Goal: Information Seeking & Learning: Learn about a topic

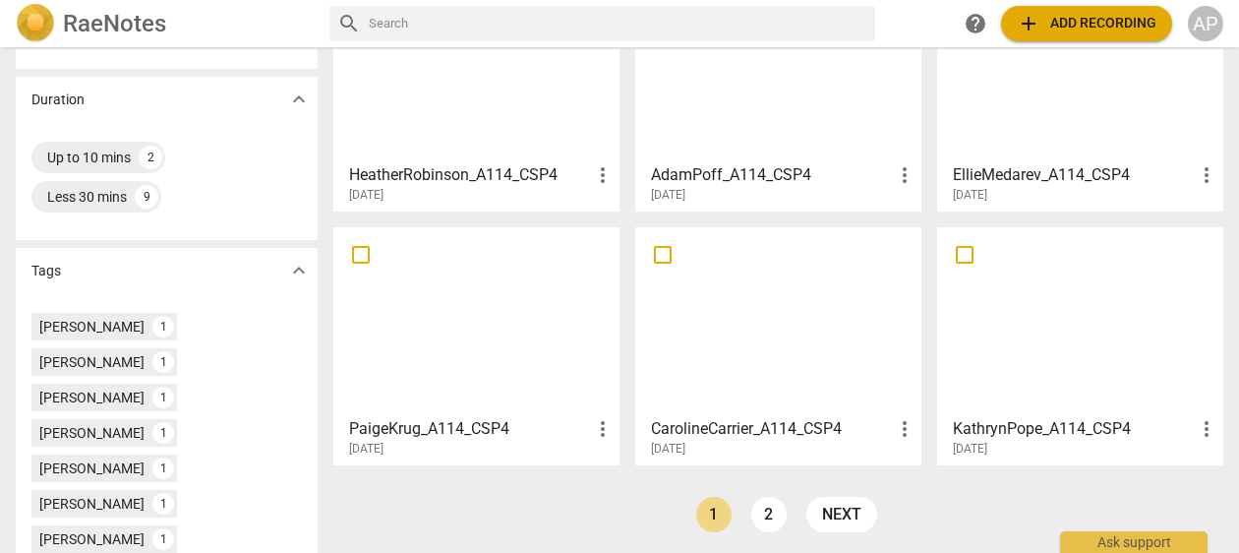
scroll to position [435, 0]
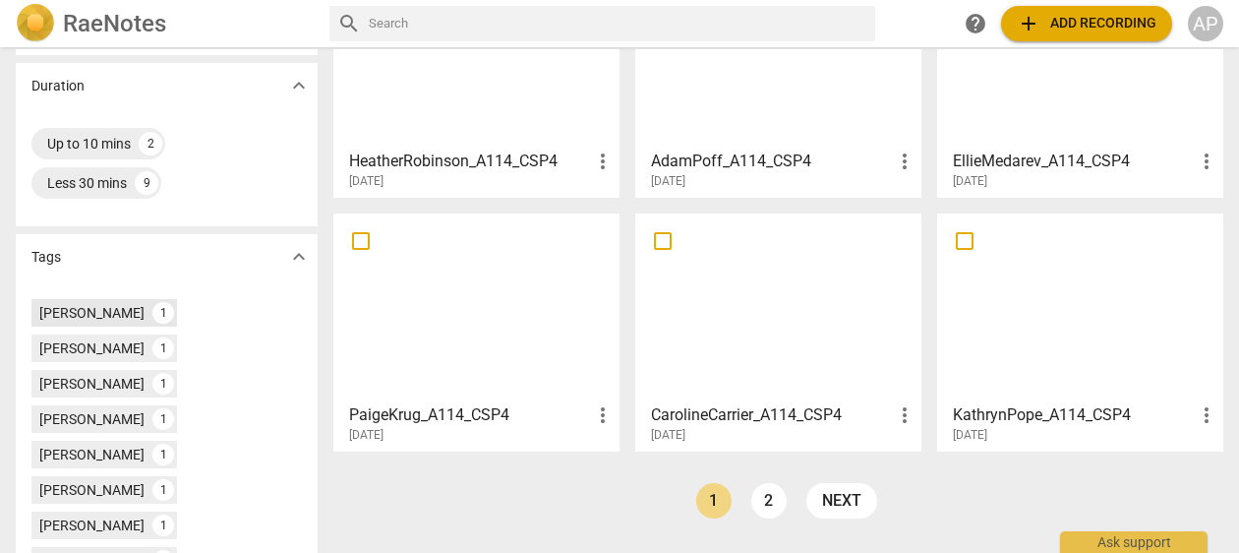
click at [86, 308] on div "[PERSON_NAME]" at bounding box center [91, 313] width 105 height 20
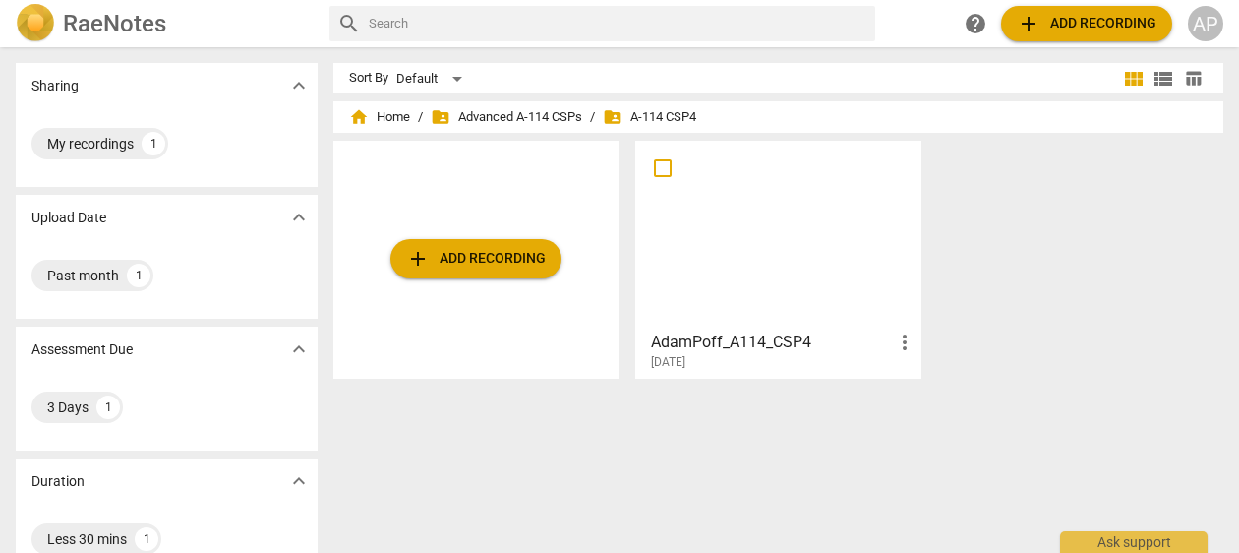
click at [789, 263] on div at bounding box center [778, 234] width 272 height 174
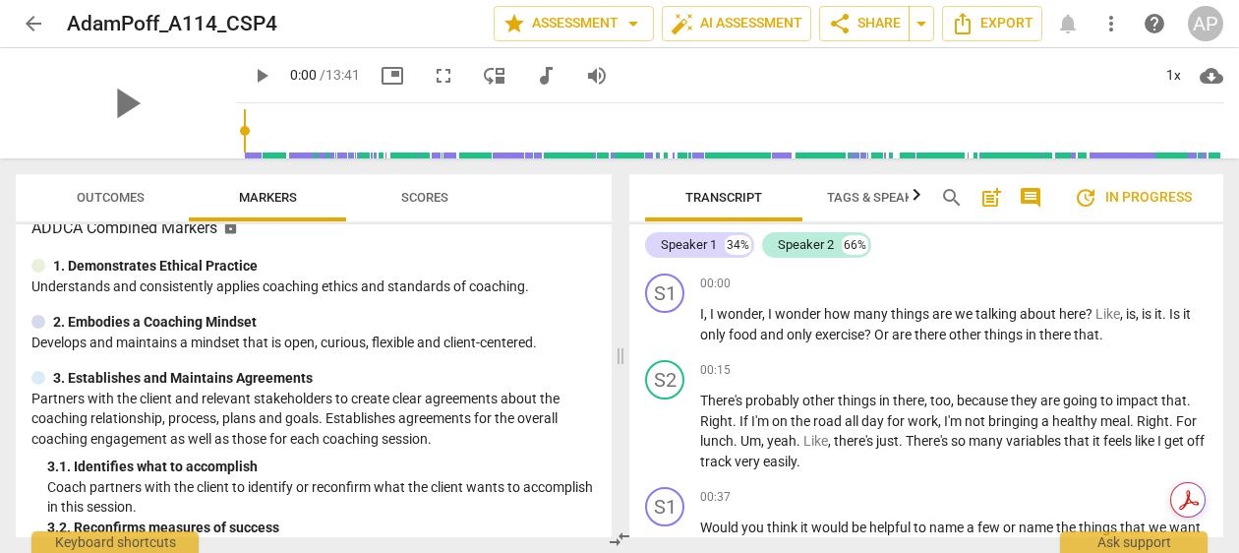
scroll to position [28, 0]
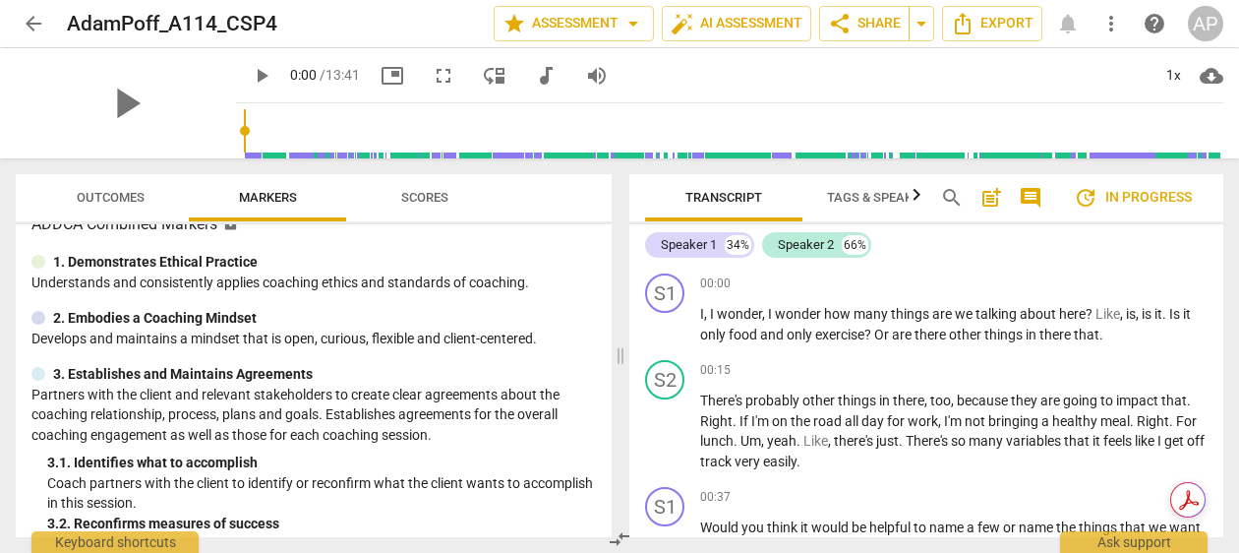
click at [29, 25] on span "arrow_back" at bounding box center [34, 24] width 24 height 24
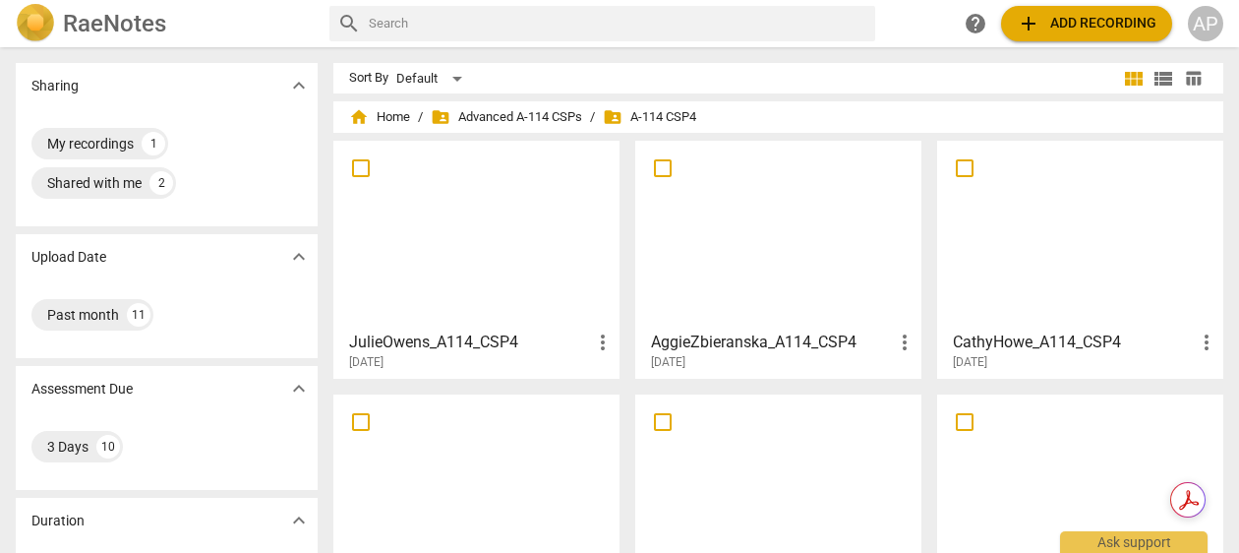
click at [752, 333] on h3 "AggieZbieranska_A114_CSP4" at bounding box center [772, 342] width 242 height 24
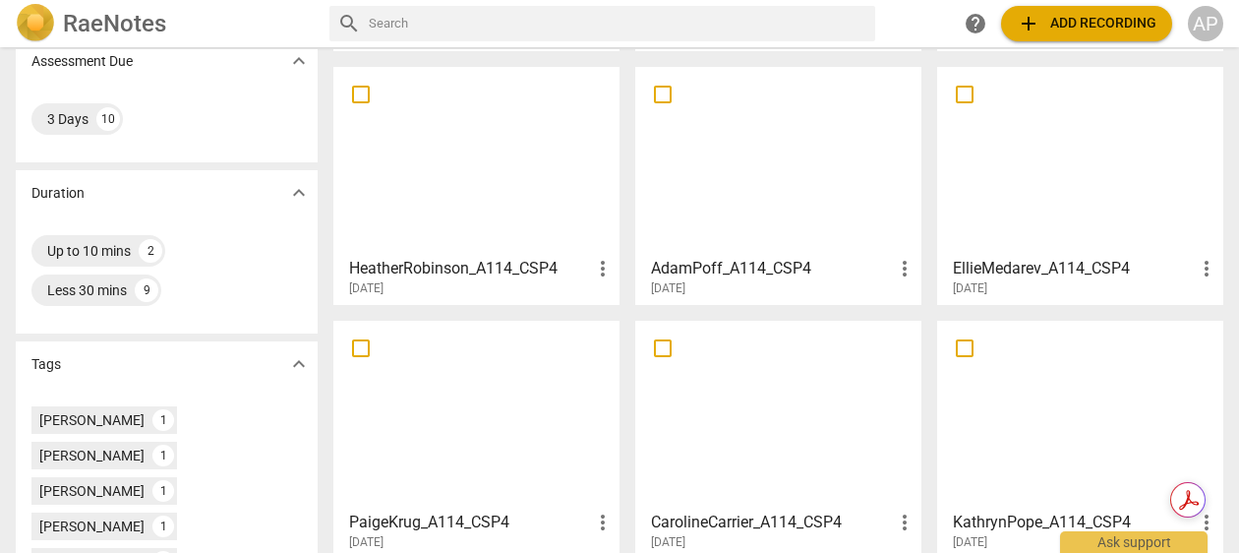
scroll to position [312, 0]
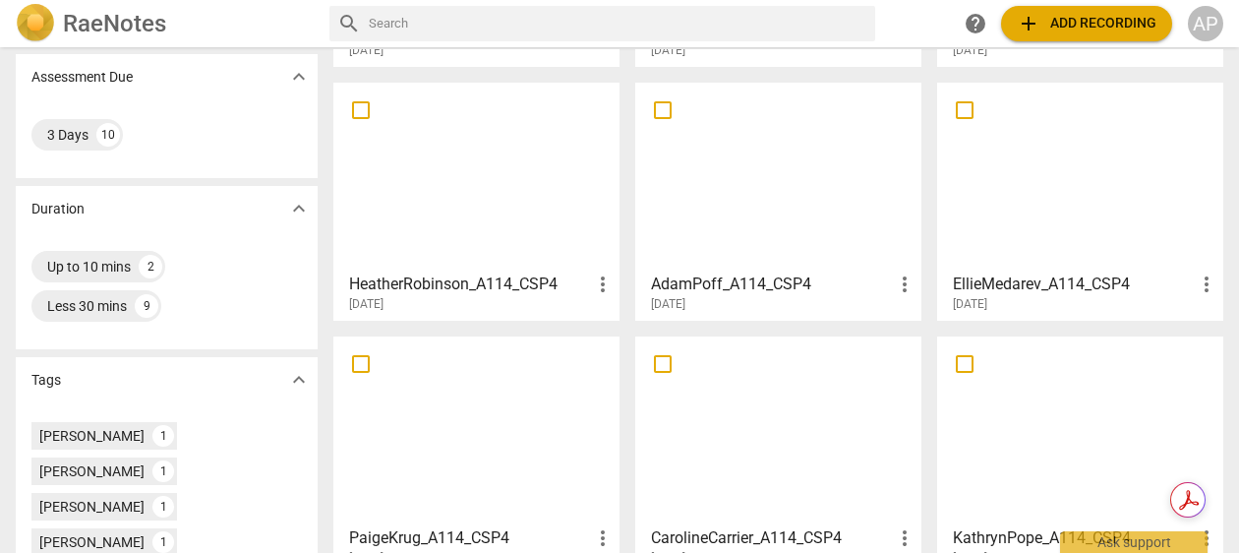
click at [528, 296] on div "[DATE]" at bounding box center [481, 304] width 265 height 17
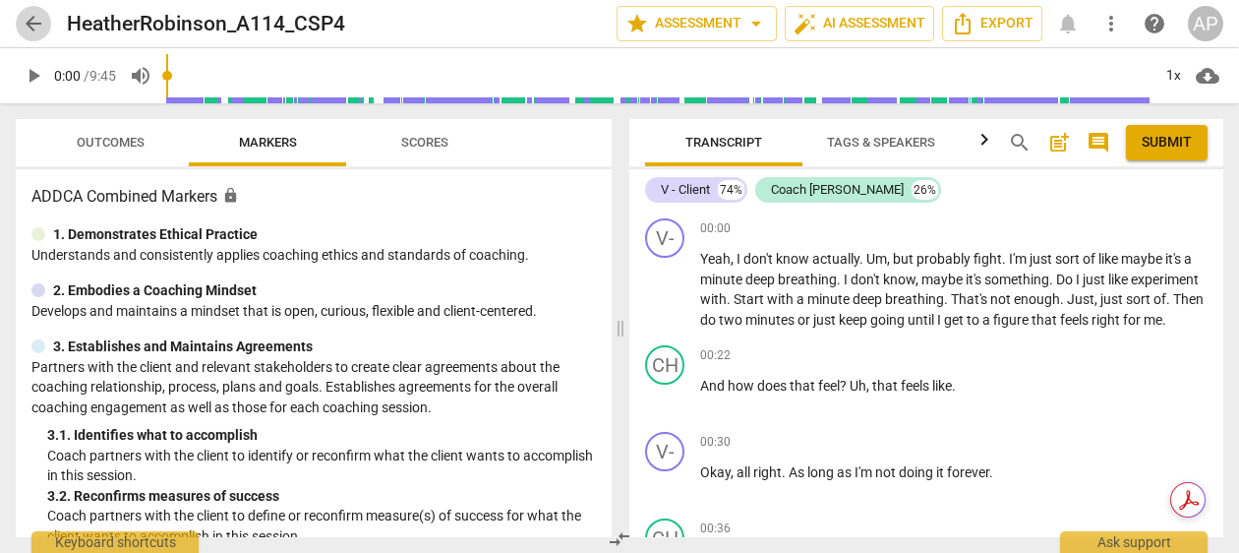
click at [36, 14] on span "arrow_back" at bounding box center [34, 24] width 24 height 24
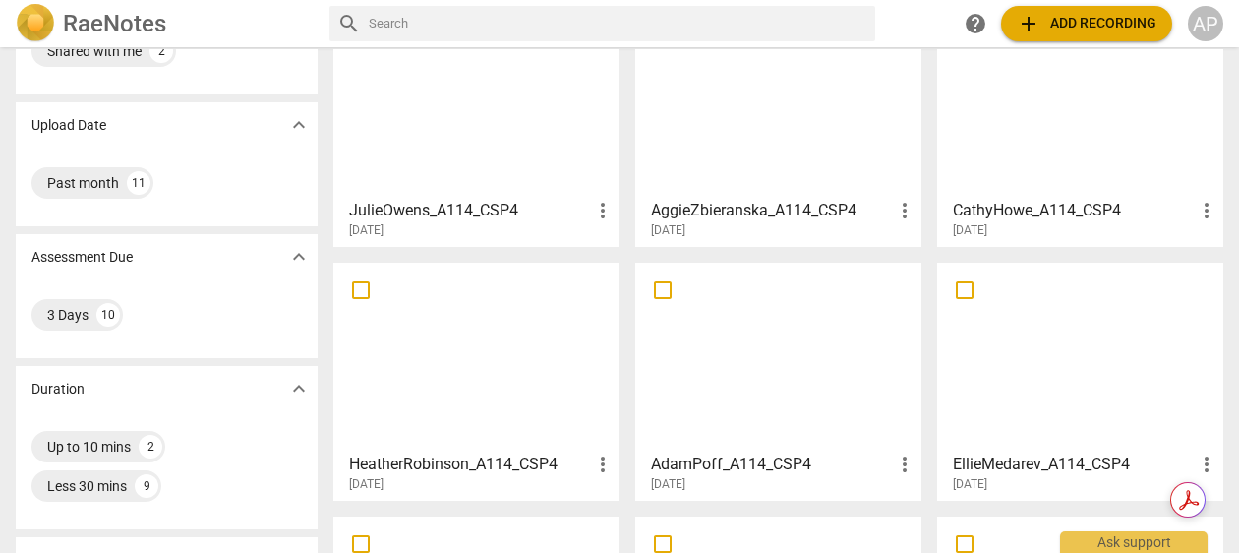
scroll to position [156, 0]
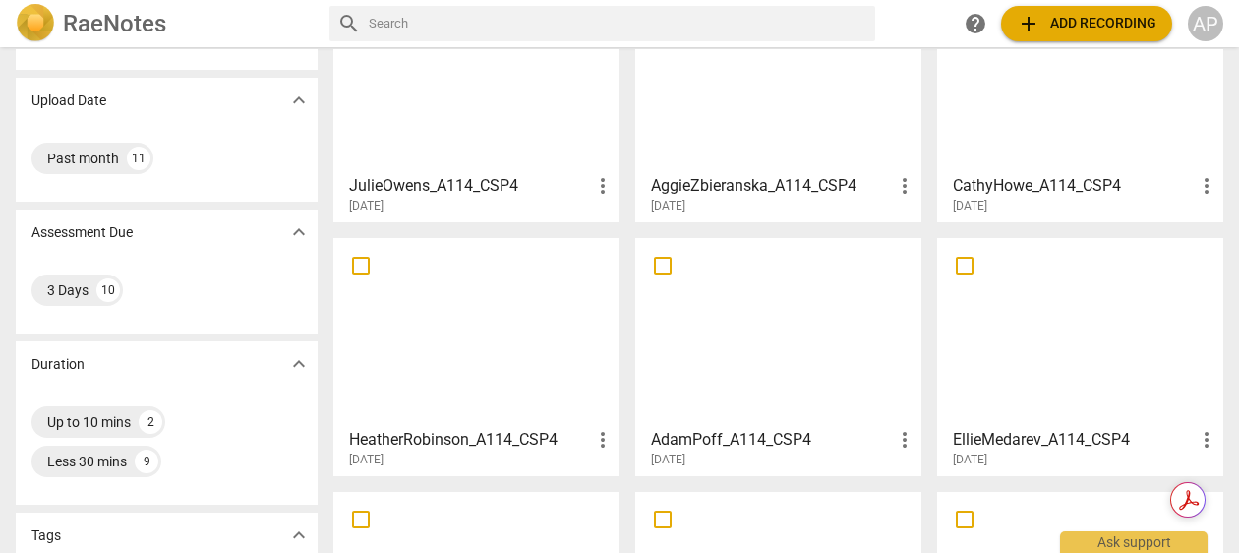
click at [1059, 321] on div at bounding box center [1080, 332] width 272 height 174
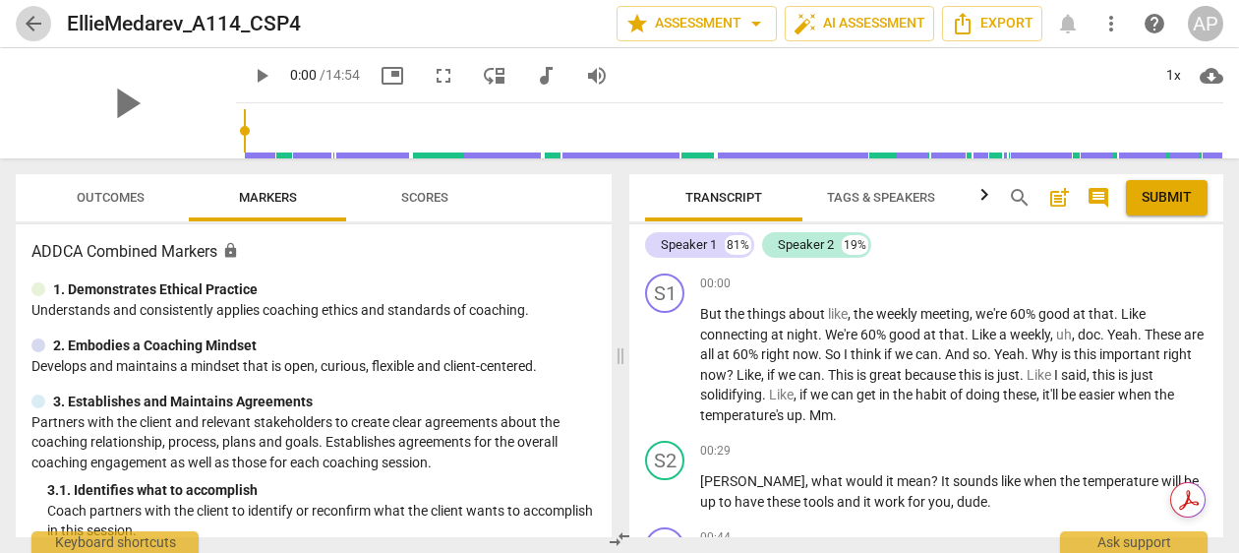
click at [31, 21] on span "arrow_back" at bounding box center [34, 24] width 24 height 24
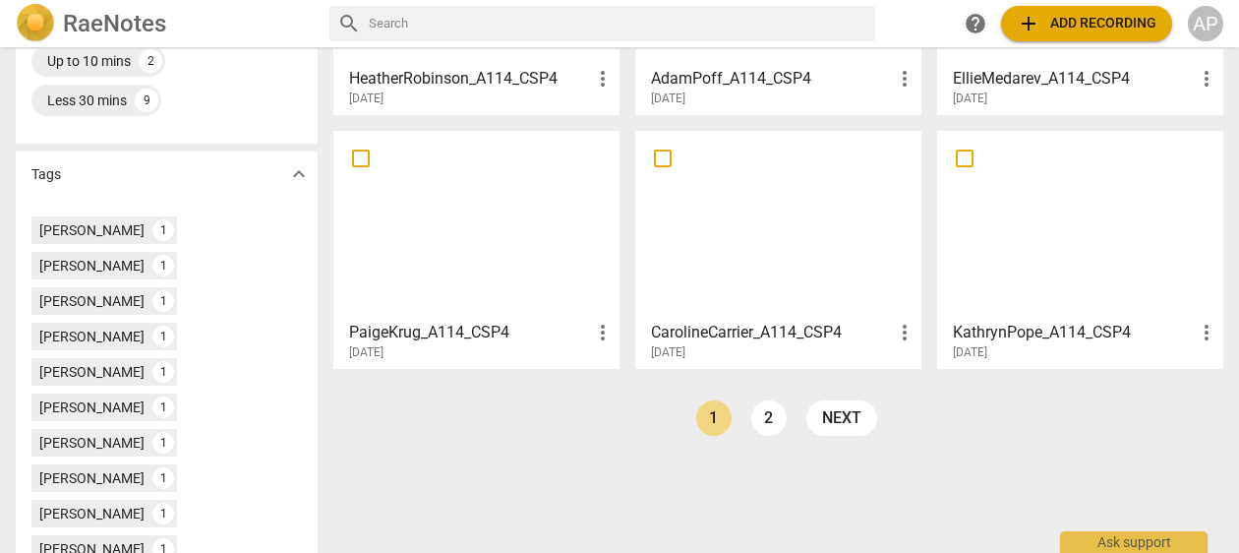
scroll to position [520, 0]
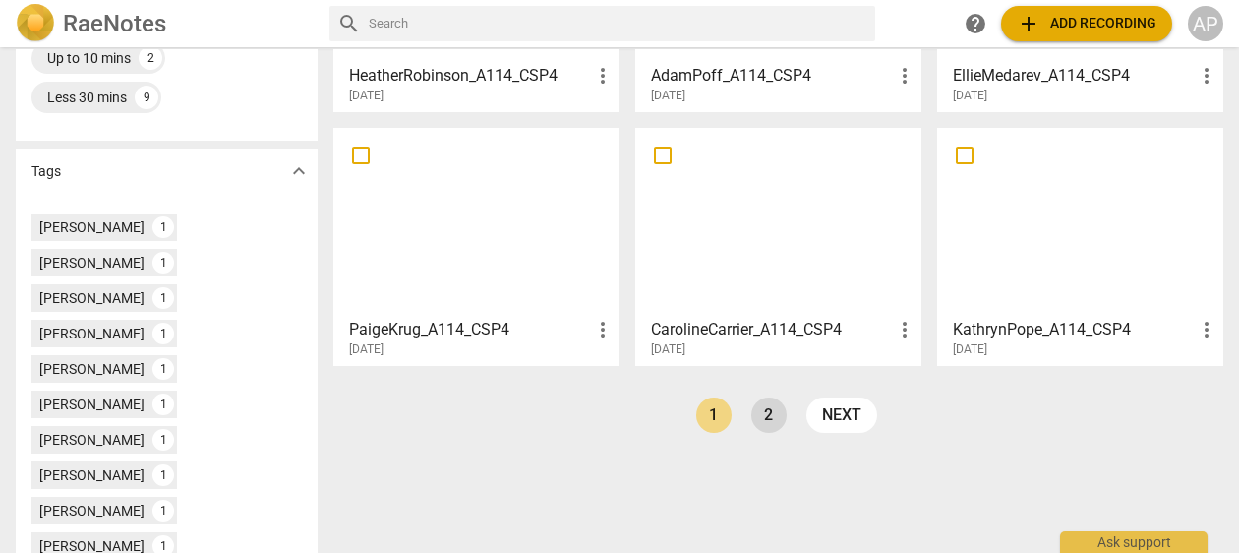
click at [761, 422] on link "2" at bounding box center [768, 414] width 35 height 35
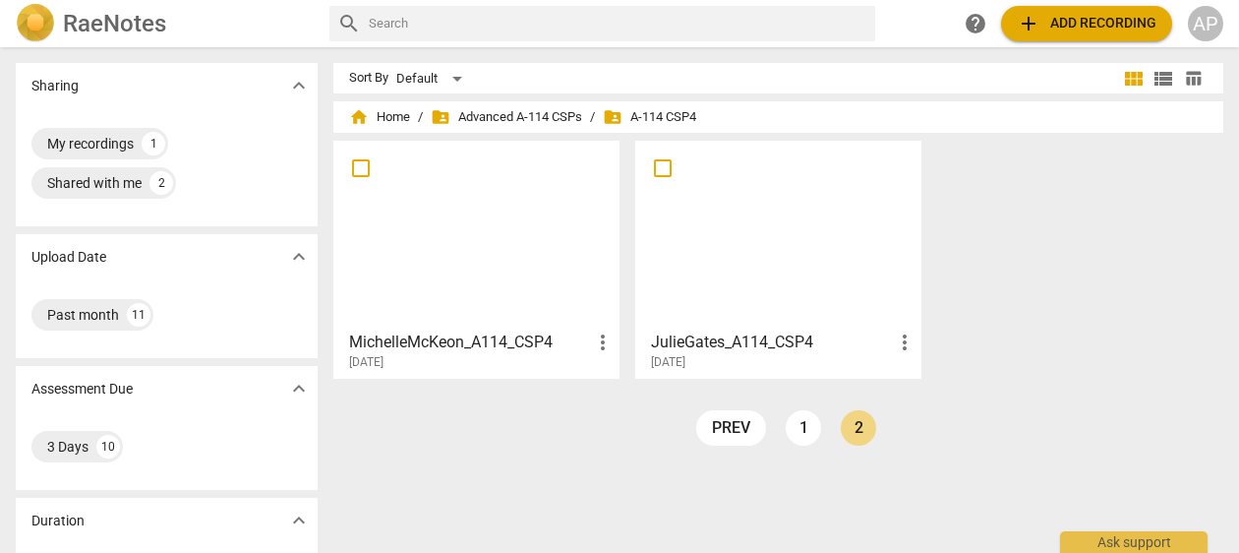
click at [469, 337] on h3 "MichelleMcKeon_A114_CSP4" at bounding box center [470, 342] width 242 height 24
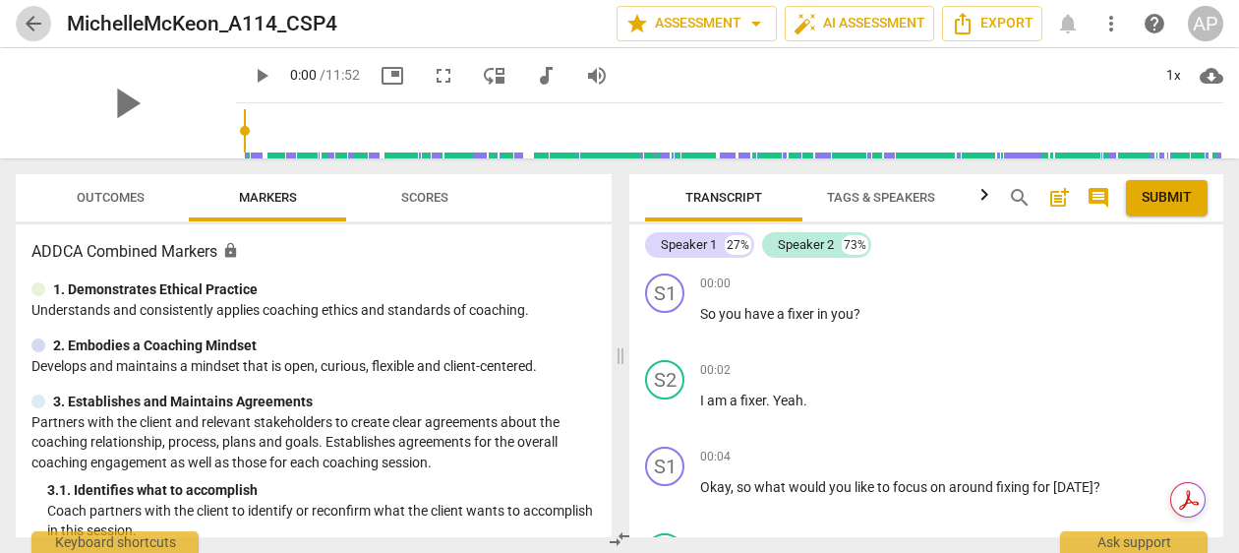
click at [28, 22] on span "arrow_back" at bounding box center [34, 24] width 24 height 24
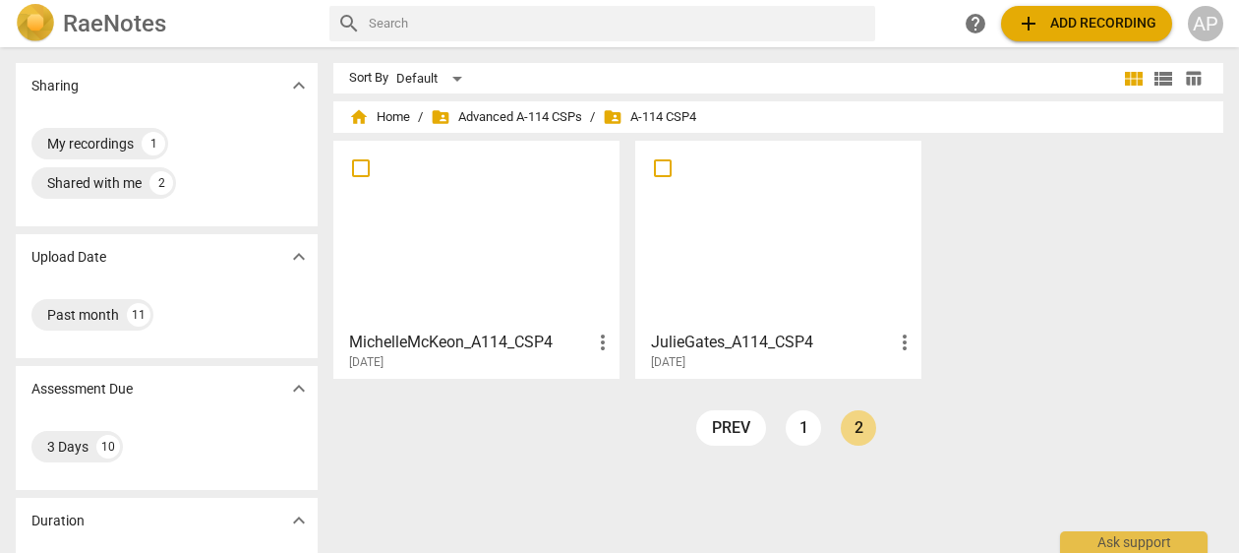
click at [131, 10] on h2 "RaeNotes" at bounding box center [114, 24] width 103 height 28
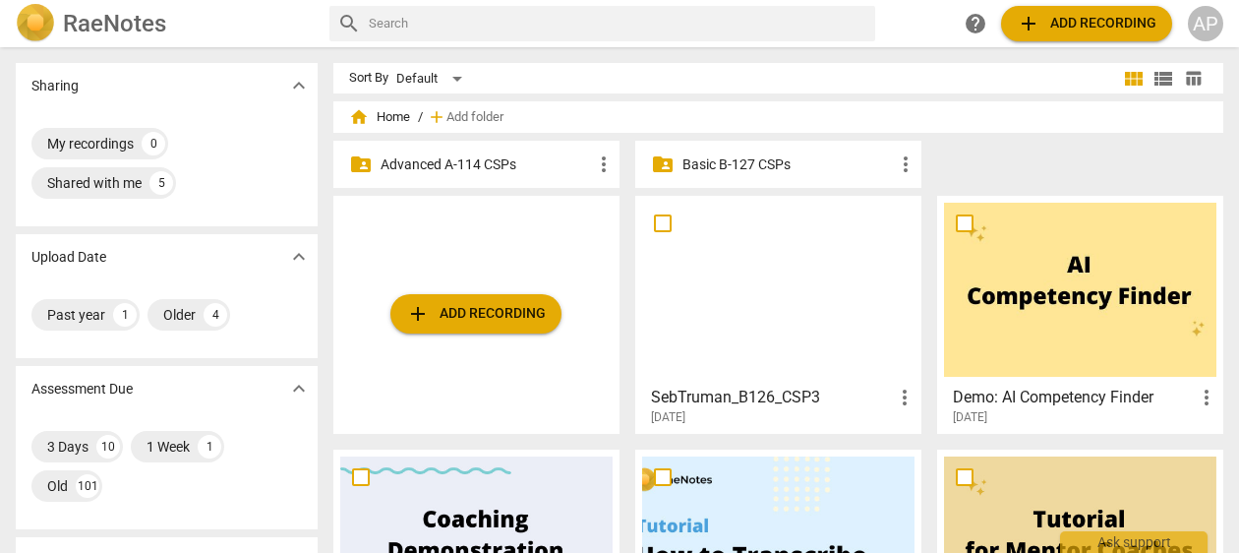
click at [504, 165] on p "Advanced A-114 CSPs" at bounding box center [486, 164] width 211 height 21
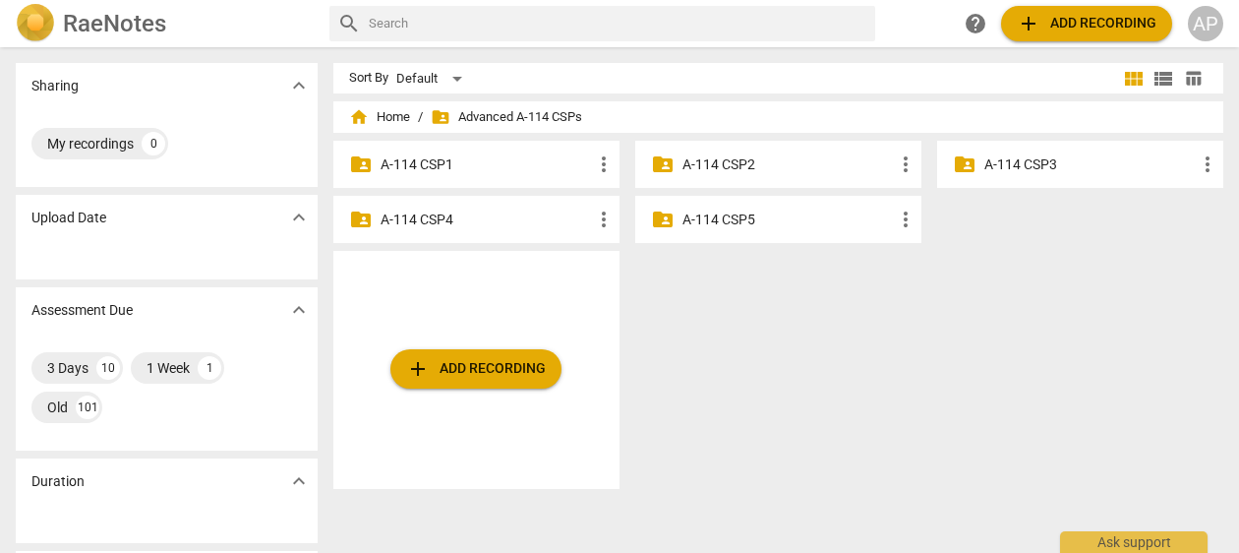
click at [1018, 169] on p "A-114 CSP3" at bounding box center [1089, 164] width 211 height 21
click at [423, 232] on div "folder_shared A-114 CSP4 more_vert" at bounding box center [476, 219] width 286 height 47
click at [427, 213] on p "A-114 CSP4" at bounding box center [486, 219] width 211 height 21
click at [779, 223] on p "A-114 CSP5" at bounding box center [787, 219] width 211 height 21
click at [191, 368] on div "1 Week 1" at bounding box center [177, 367] width 93 height 31
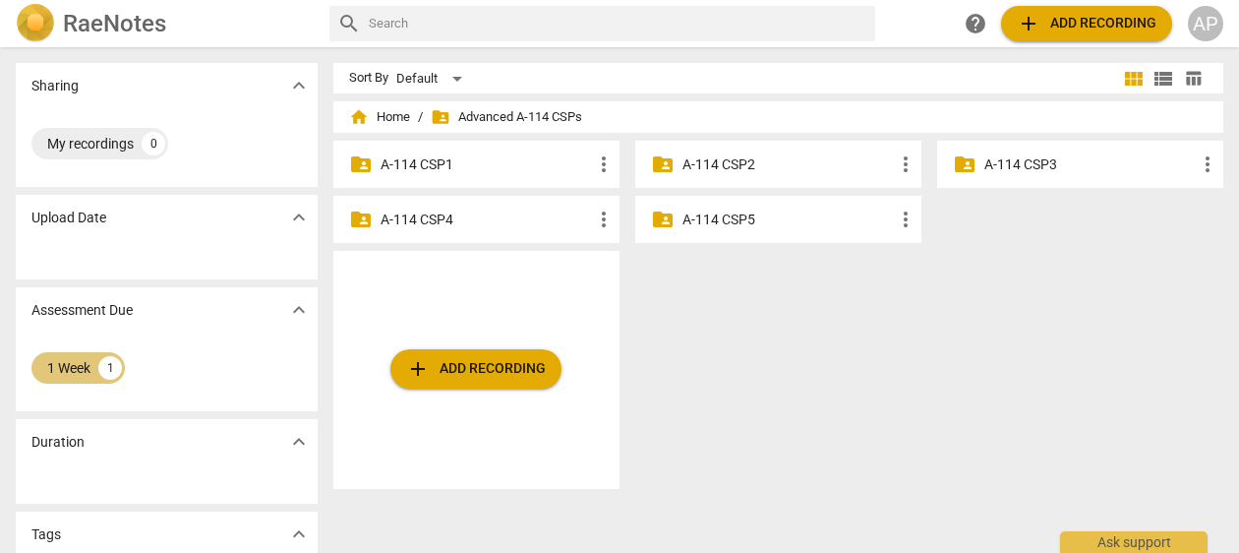
click at [38, 358] on div "1 Week 1" at bounding box center [77, 367] width 93 height 31
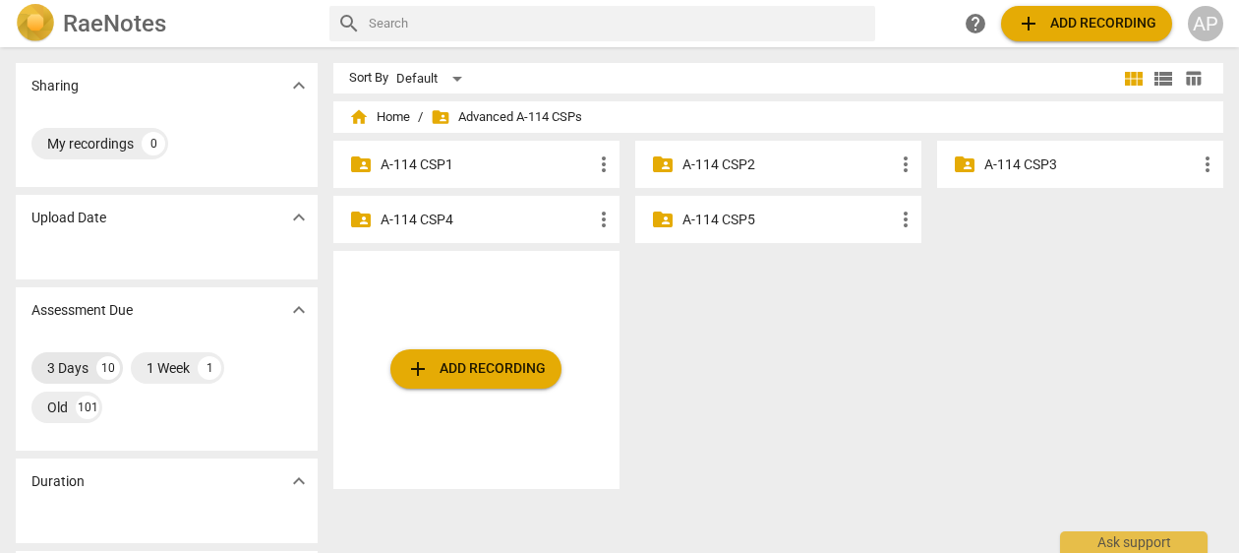
click at [59, 365] on div "3 Days" at bounding box center [67, 368] width 41 height 20
click at [139, 18] on h2 "RaeNotes" at bounding box center [114, 24] width 103 height 28
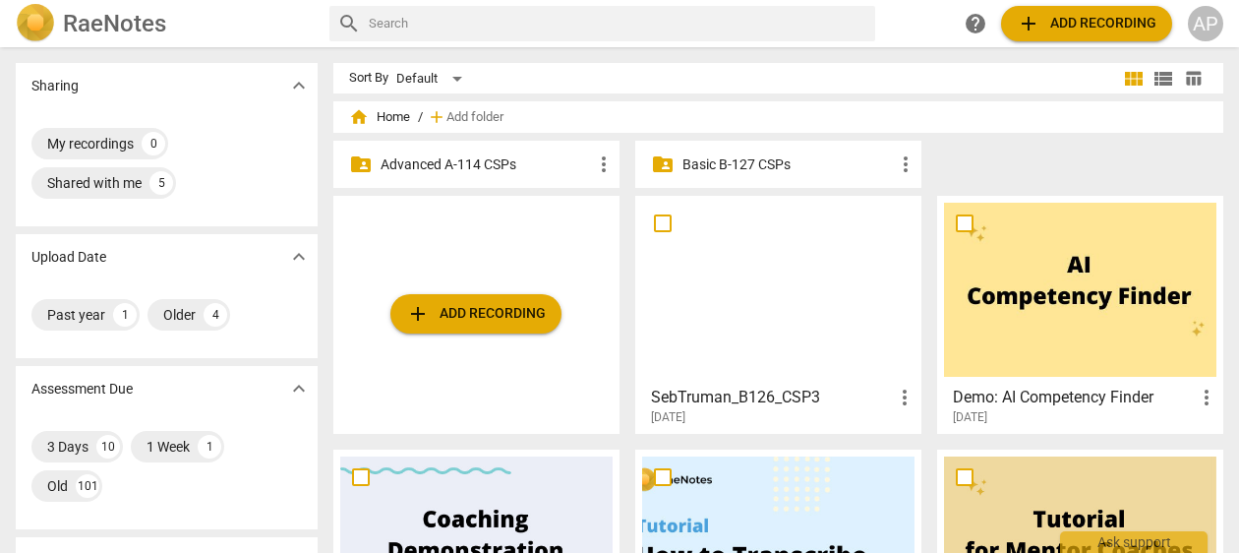
click at [434, 172] on p "Advanced A-114 CSPs" at bounding box center [486, 164] width 211 height 21
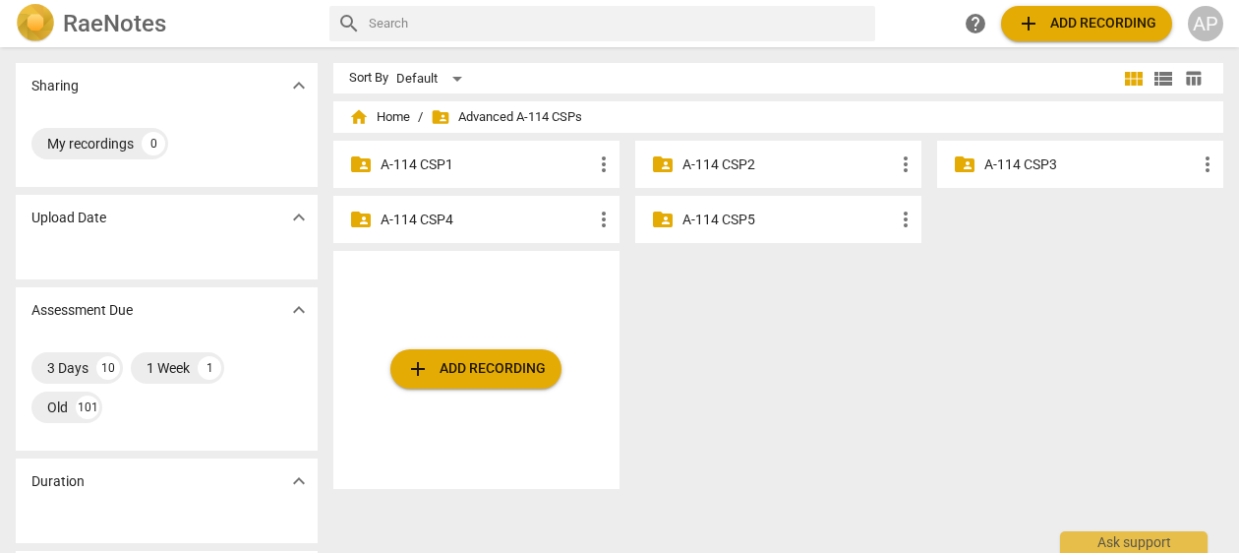
click at [523, 219] on p "A-114 CSP4" at bounding box center [486, 219] width 211 height 21
